Goal: Browse casually: Explore the website without a specific task or goal

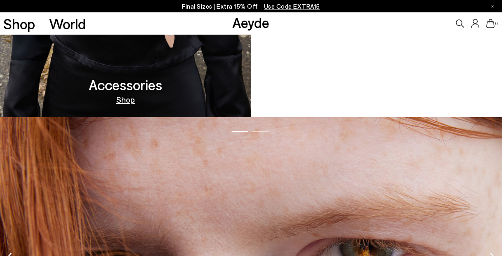
scroll to position [785, 0]
click at [384, 101] on link "Out Now" at bounding box center [377, 99] width 32 height 8
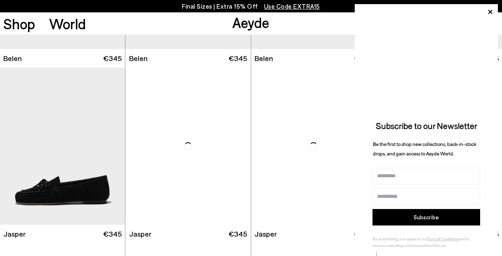
scroll to position [304, 0]
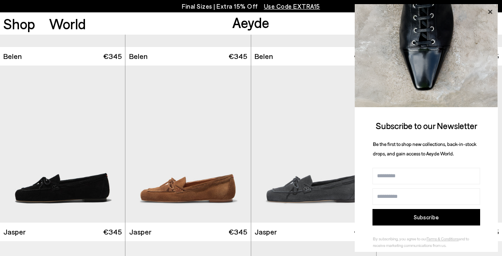
click at [491, 12] on icon at bounding box center [490, 12] width 4 height 4
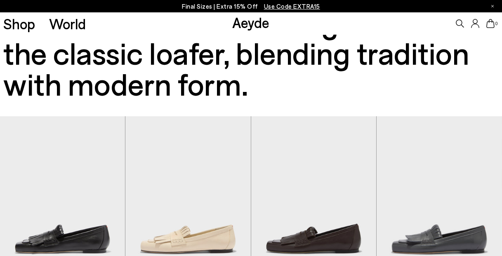
scroll to position [196, 0]
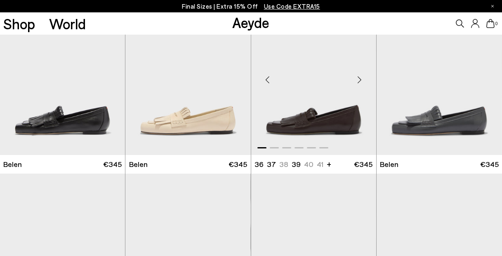
click at [298, 124] on img "1 / 6" at bounding box center [313, 76] width 125 height 157
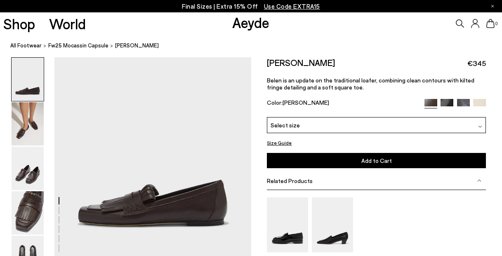
scroll to position [54, 0]
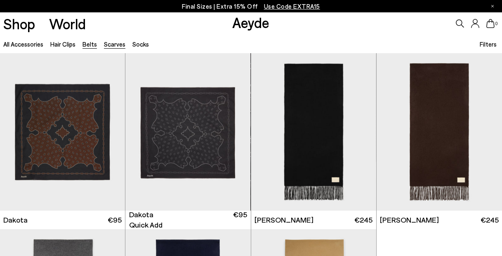
click at [88, 44] on link "Belts" at bounding box center [90, 43] width 14 height 7
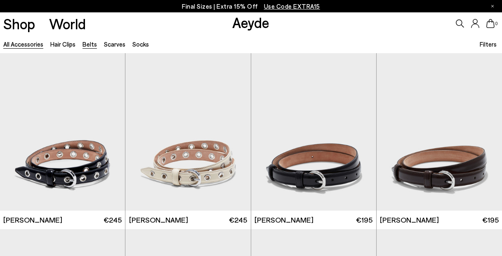
click at [29, 44] on link "All accessories" at bounding box center [23, 43] width 40 height 7
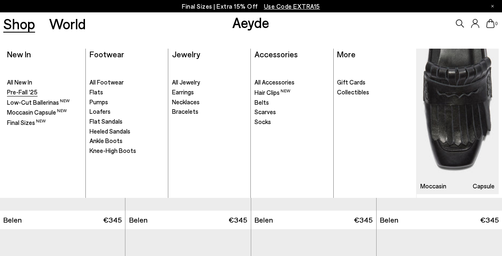
click at [25, 90] on span "Pre-Fall '25" at bounding box center [22, 91] width 31 height 7
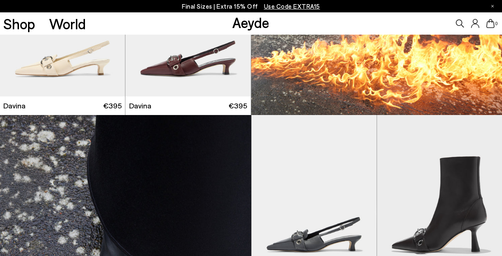
scroll to position [3354, 0]
